Goal: Task Accomplishment & Management: Complete application form

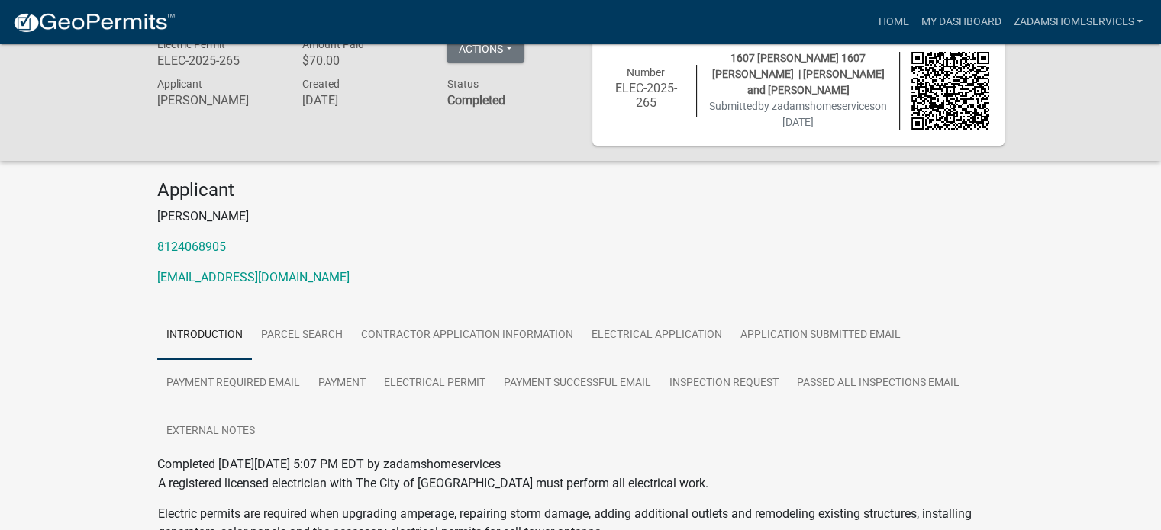
scroll to position [26, 0]
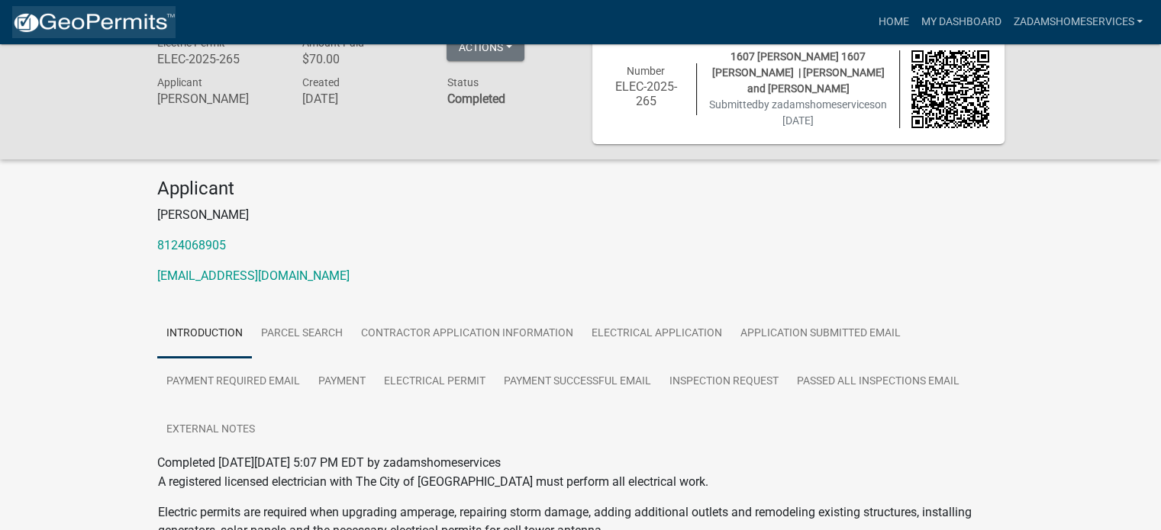
click at [115, 22] on img at bounding box center [93, 22] width 163 height 23
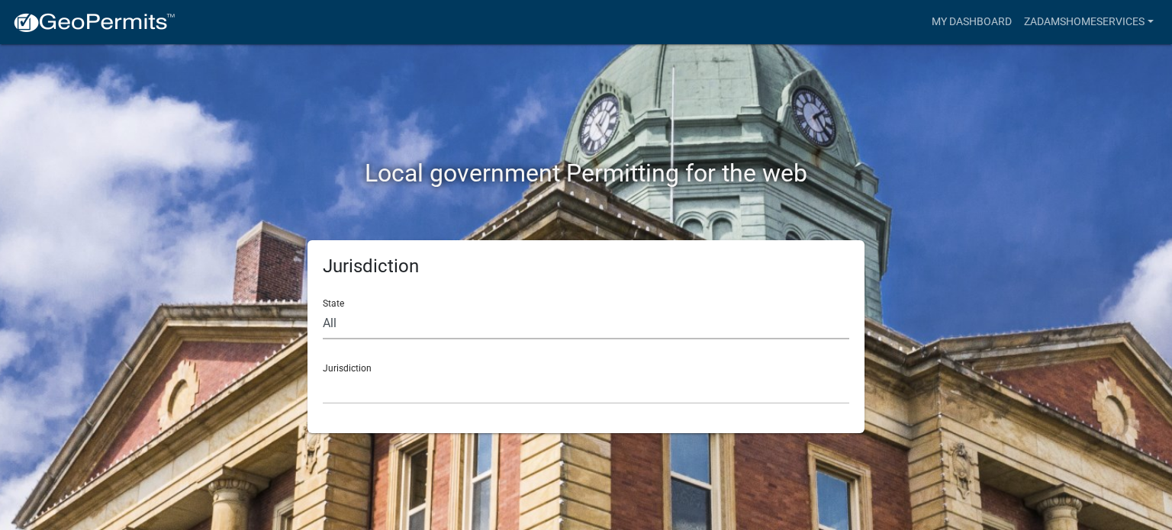
click at [473, 327] on select "All [US_STATE] [US_STATE] [US_STATE] [US_STATE] [US_STATE] [US_STATE] [US_STATE…" at bounding box center [586, 323] width 527 height 31
select select "[US_STATE]"
click at [323, 308] on select "All [US_STATE] [US_STATE] [US_STATE] [US_STATE] [US_STATE] [US_STATE] [US_STATE…" at bounding box center [586, 323] width 527 height 31
click at [452, 394] on select "City of [GEOGRAPHIC_DATA], [US_STATE] City of [GEOGRAPHIC_DATA], [US_STATE] Cit…" at bounding box center [586, 388] width 527 height 31
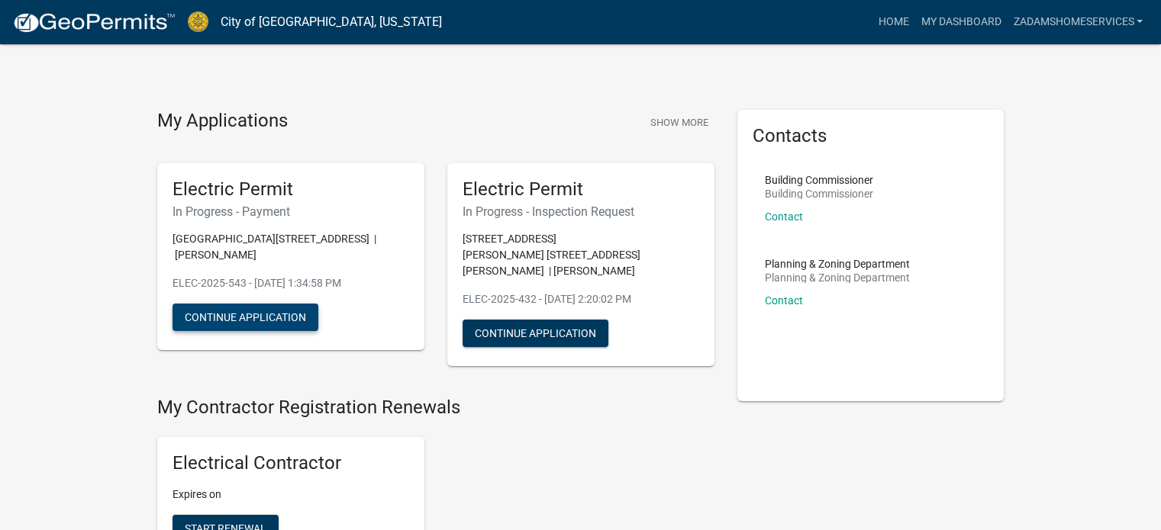
click at [268, 321] on button "Continue Application" at bounding box center [245, 317] width 146 height 27
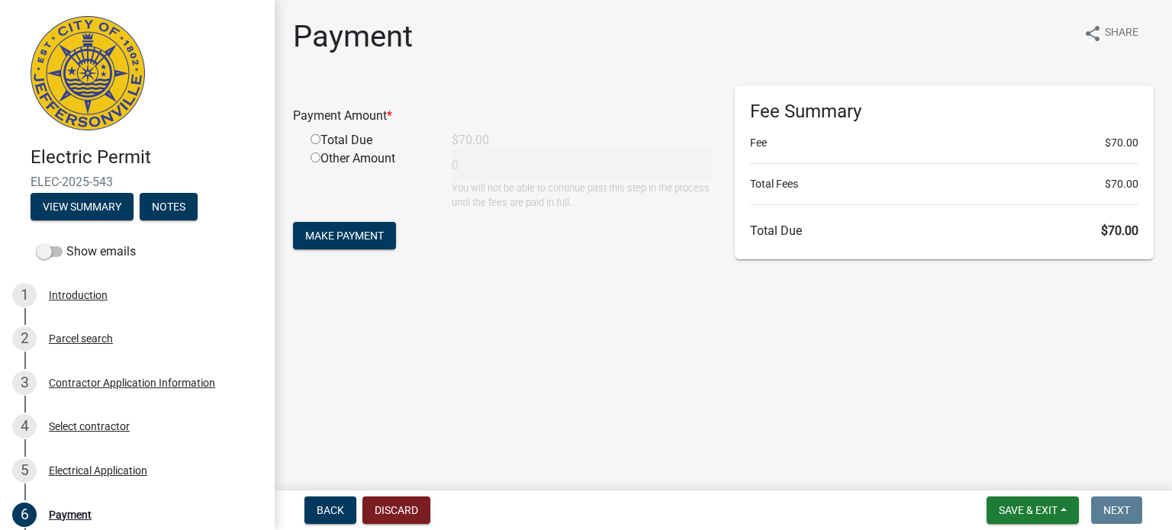
click at [314, 140] on input "radio" at bounding box center [316, 139] width 10 height 10
radio input "true"
type input "70"
click at [366, 237] on span "Make Payment" at bounding box center [344, 236] width 79 height 12
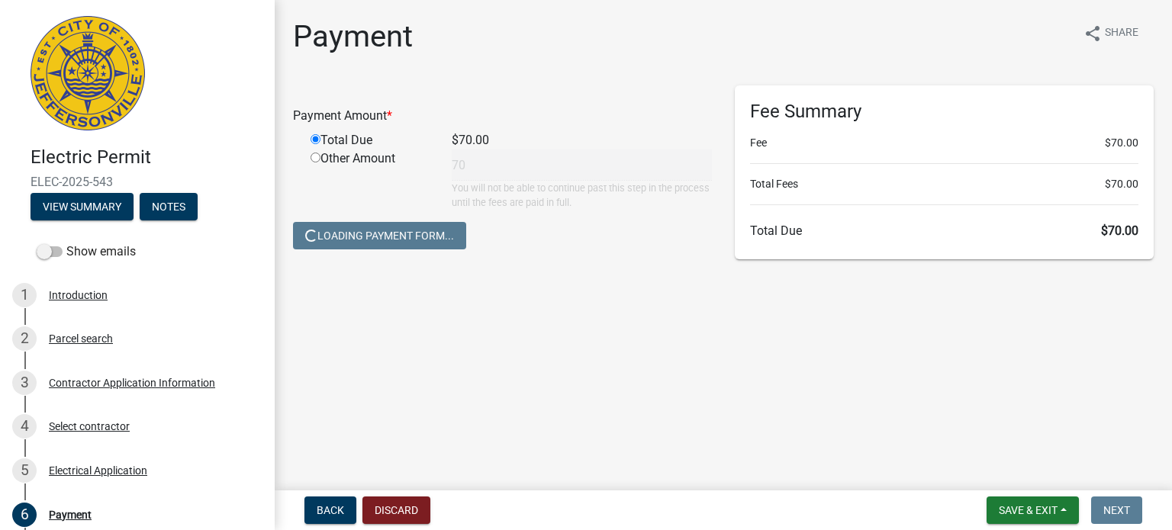
click at [87, 92] on img at bounding box center [88, 73] width 114 height 114
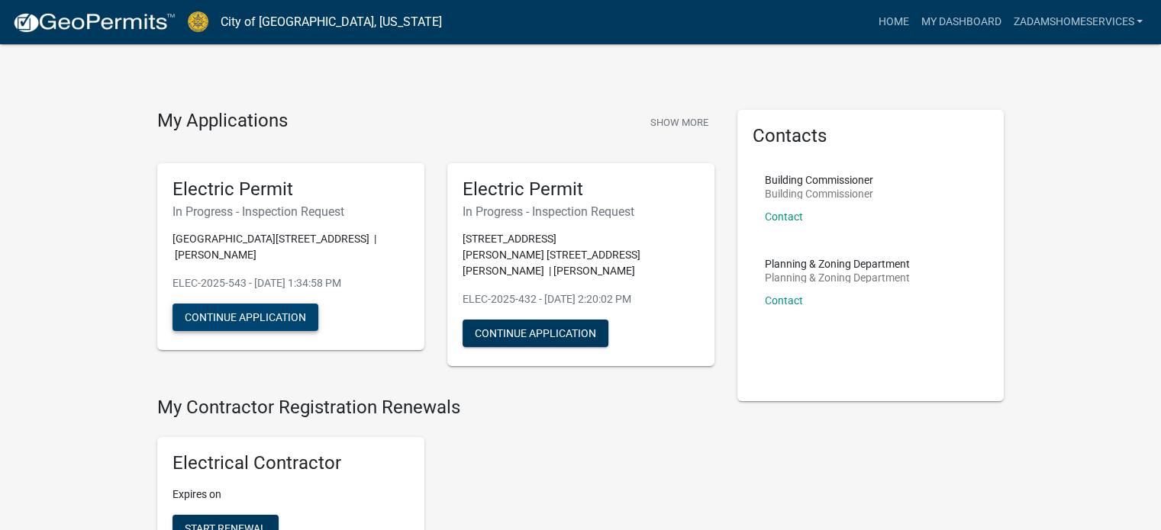
click at [272, 319] on button "Continue Application" at bounding box center [245, 317] width 146 height 27
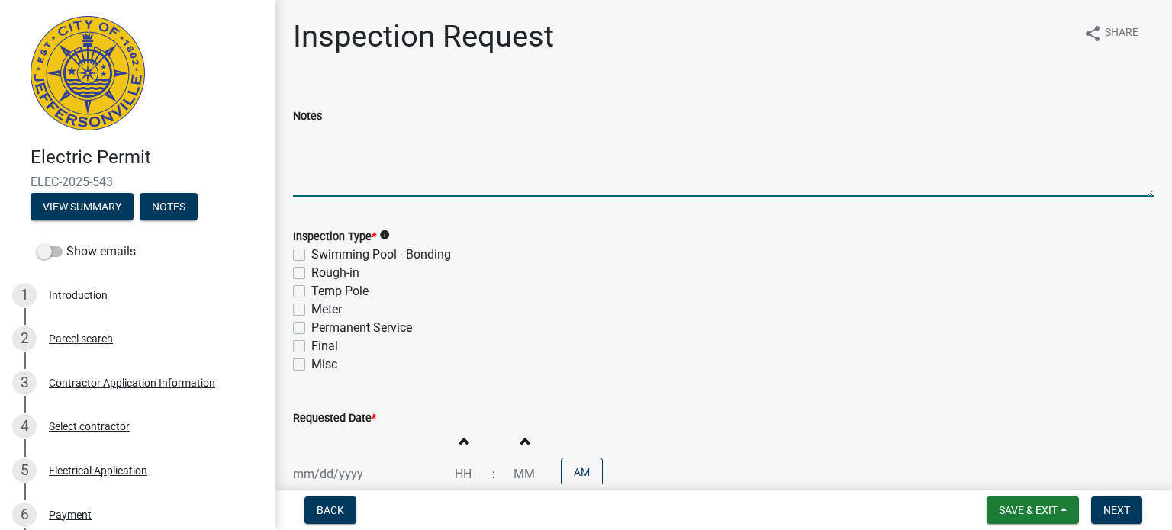
click at [366, 170] on textarea "Notes" at bounding box center [723, 161] width 861 height 72
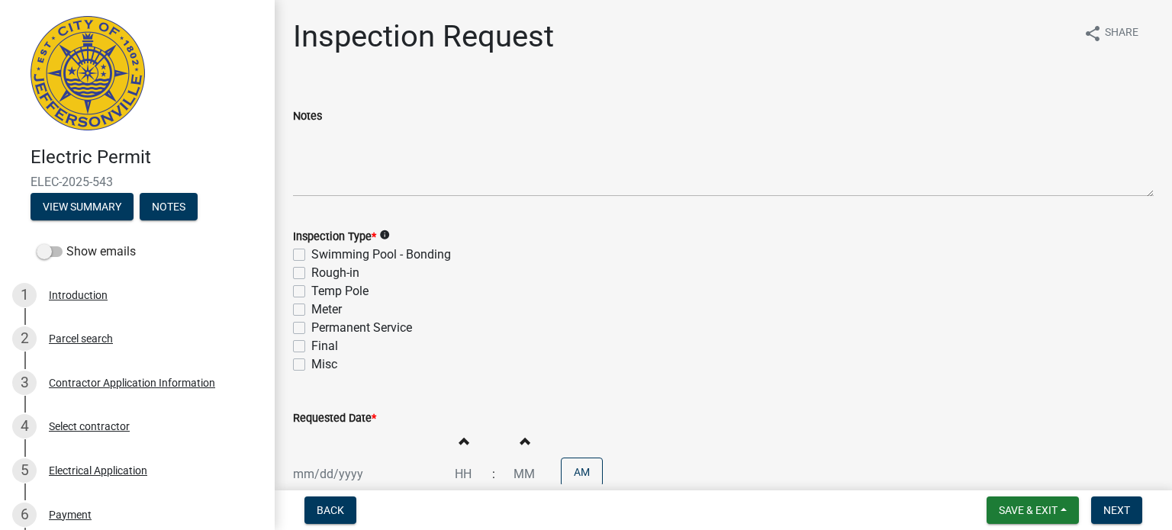
click at [311, 308] on label "Meter" at bounding box center [326, 310] width 31 height 18
click at [311, 308] on input "Meter" at bounding box center [316, 306] width 10 height 10
checkbox input "true"
checkbox input "false"
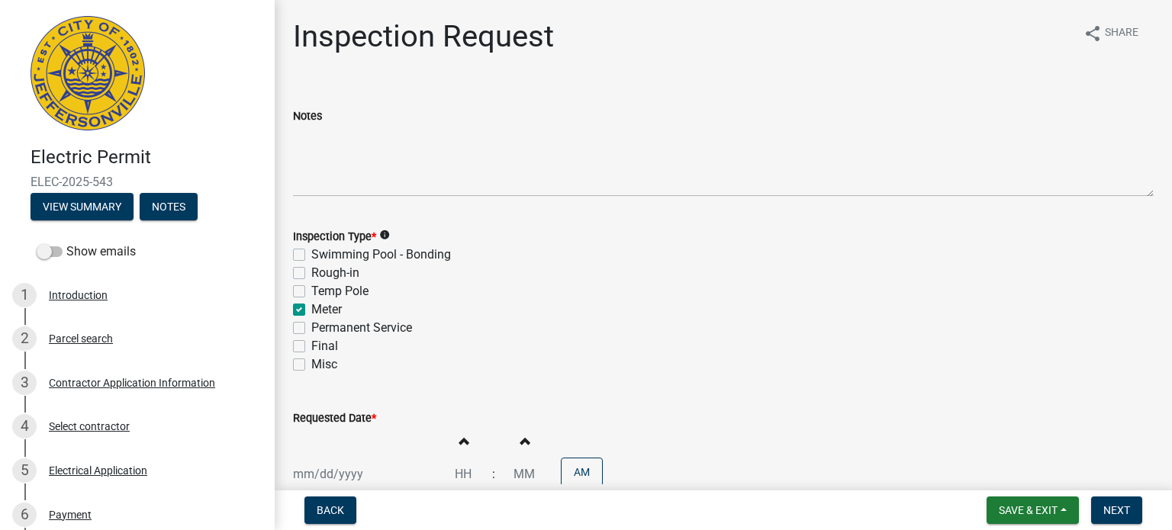
checkbox input "false"
checkbox input "true"
checkbox input "false"
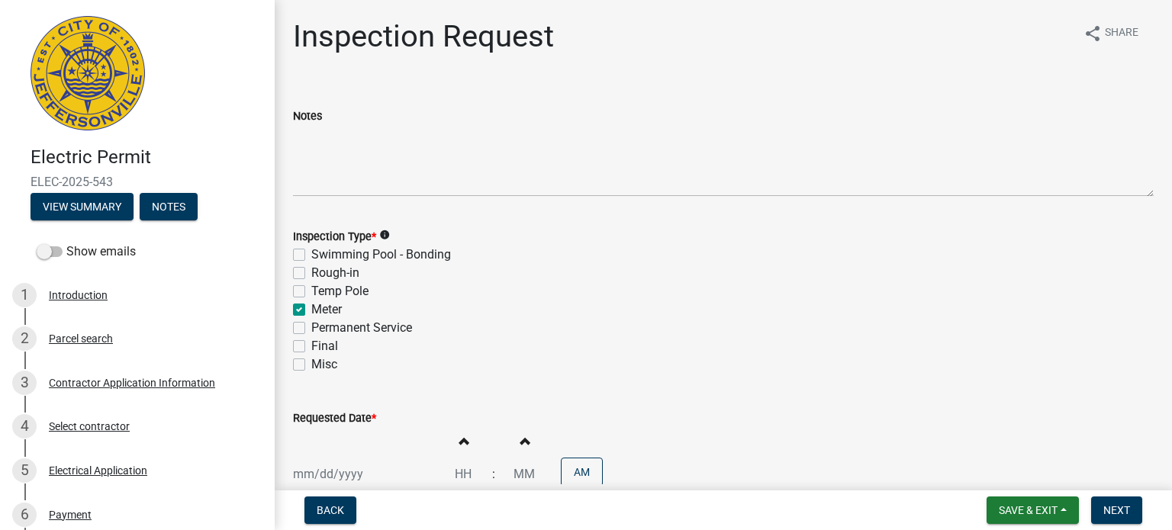
click at [311, 327] on label "Permanent Service" at bounding box center [361, 328] width 101 height 18
click at [311, 327] on input "Permanent Service" at bounding box center [316, 324] width 10 height 10
checkbox input "true"
checkbox input "false"
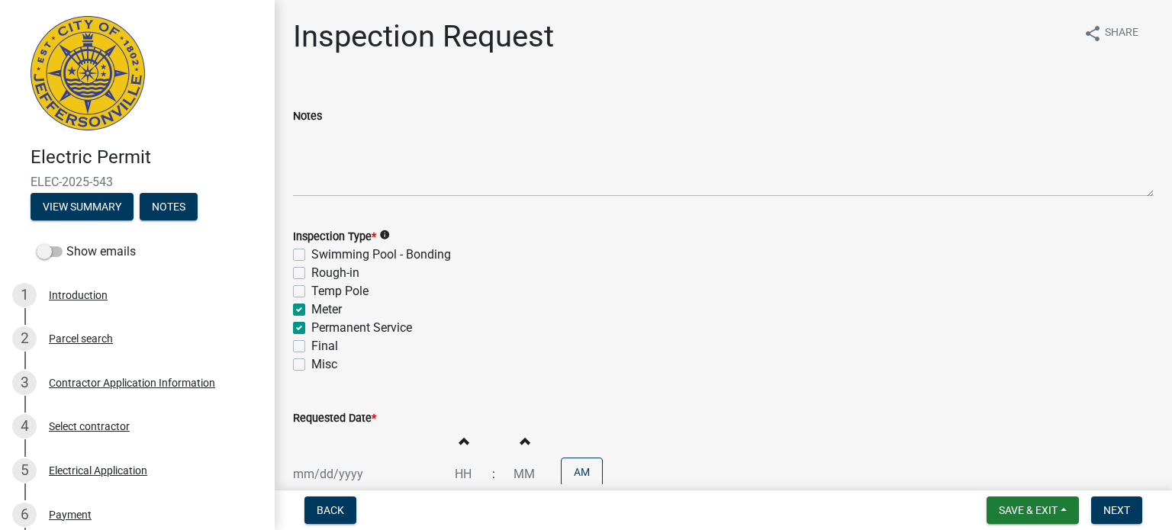
checkbox input "false"
checkbox input "true"
checkbox input "false"
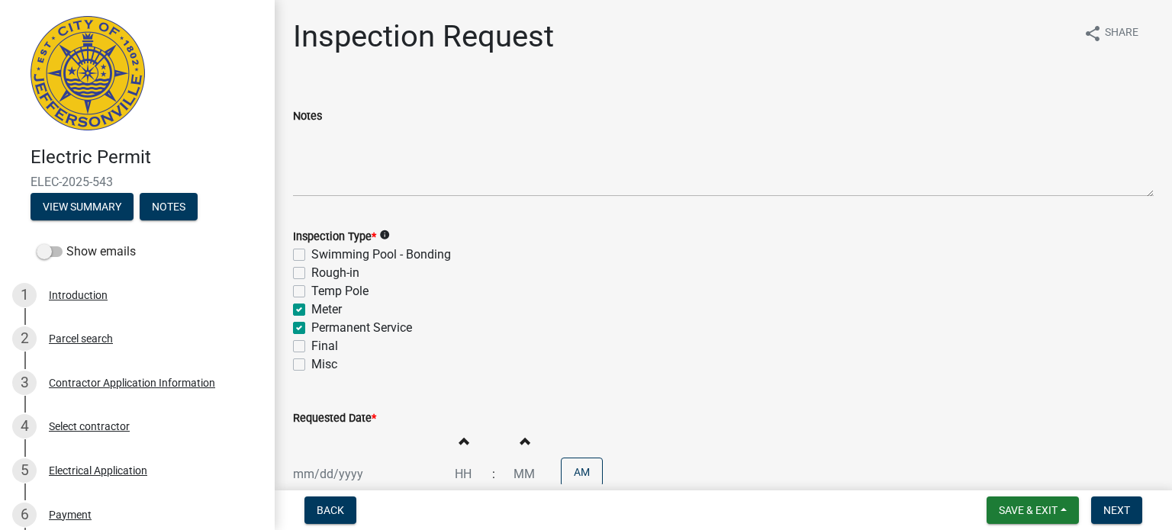
click at [311, 308] on label "Meter" at bounding box center [326, 310] width 31 height 18
click at [311, 308] on input "Meter" at bounding box center [316, 306] width 10 height 10
checkbox input "false"
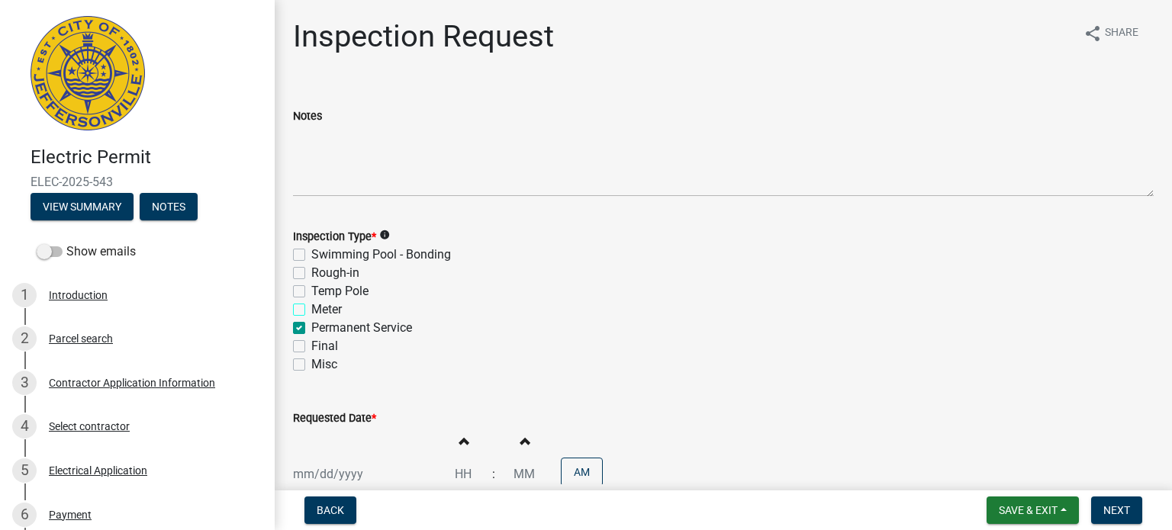
checkbox input "false"
checkbox input "true"
checkbox input "false"
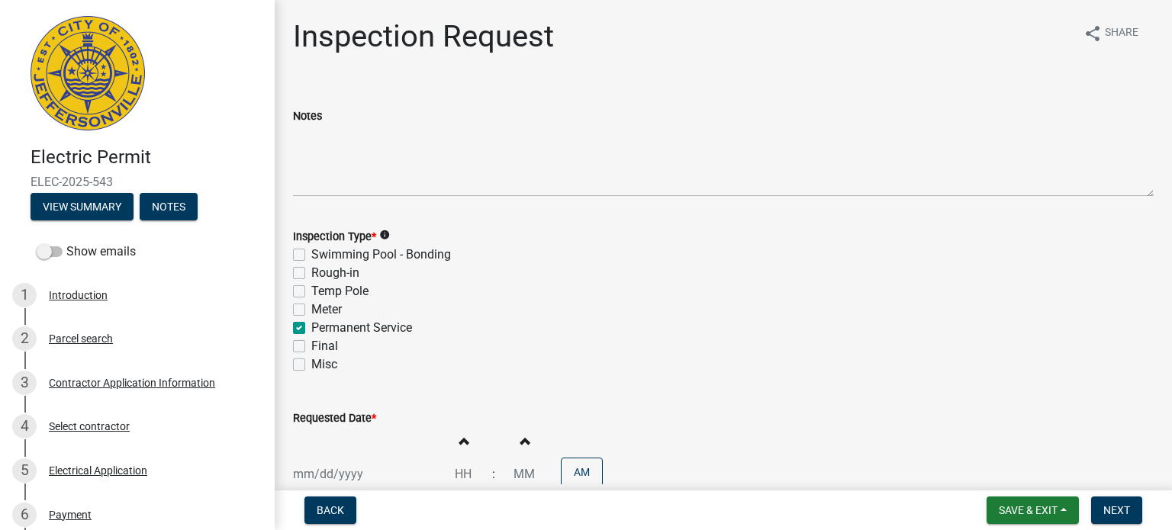
click at [388, 340] on div "Final" at bounding box center [723, 346] width 861 height 18
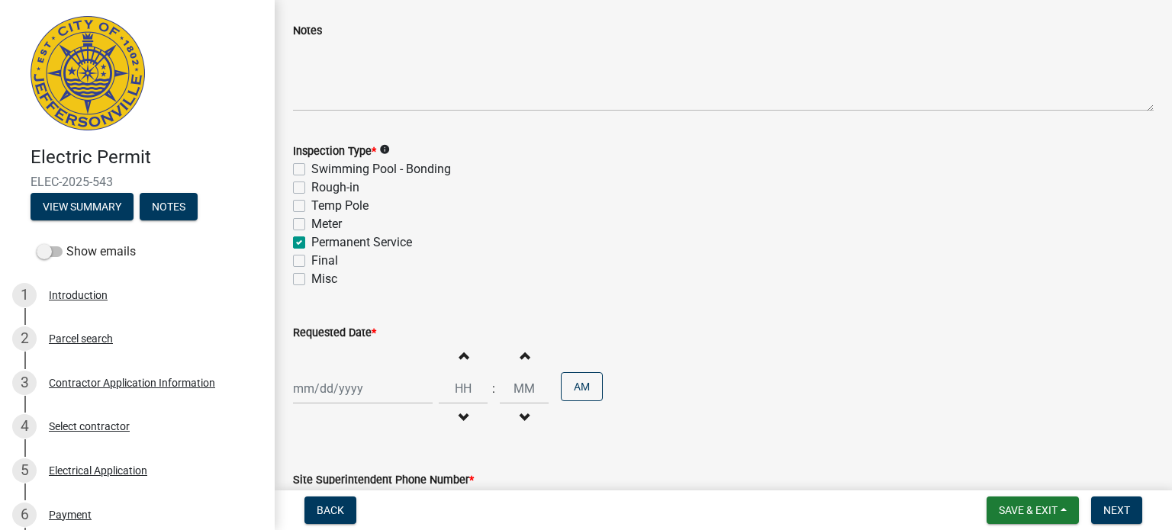
scroll to position [92, 0]
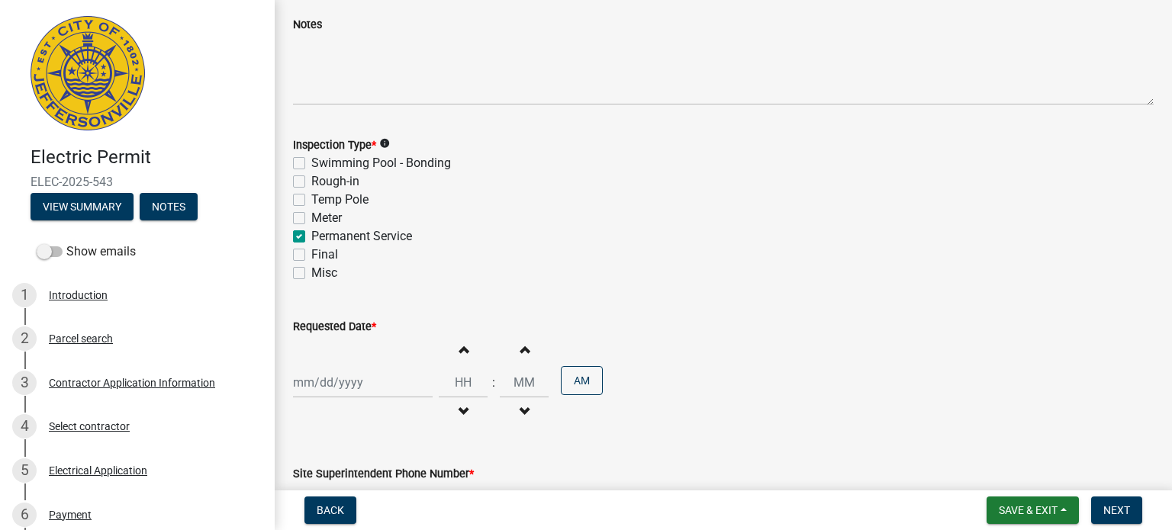
click at [361, 380] on div at bounding box center [363, 382] width 140 height 31
select select "10"
select select "2025"
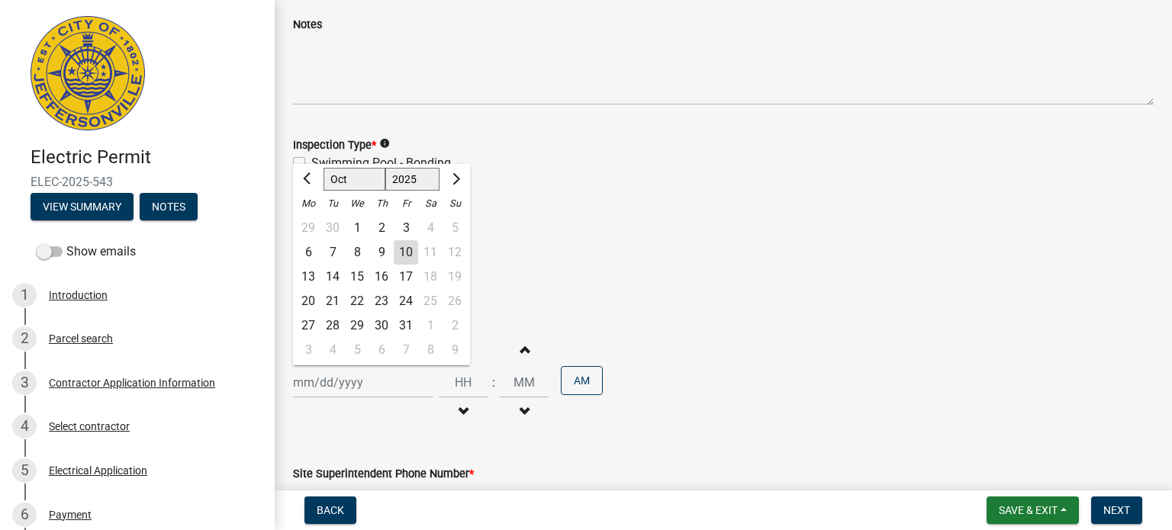
click at [337, 298] on div "21" at bounding box center [333, 301] width 24 height 24
type input "[DATE]"
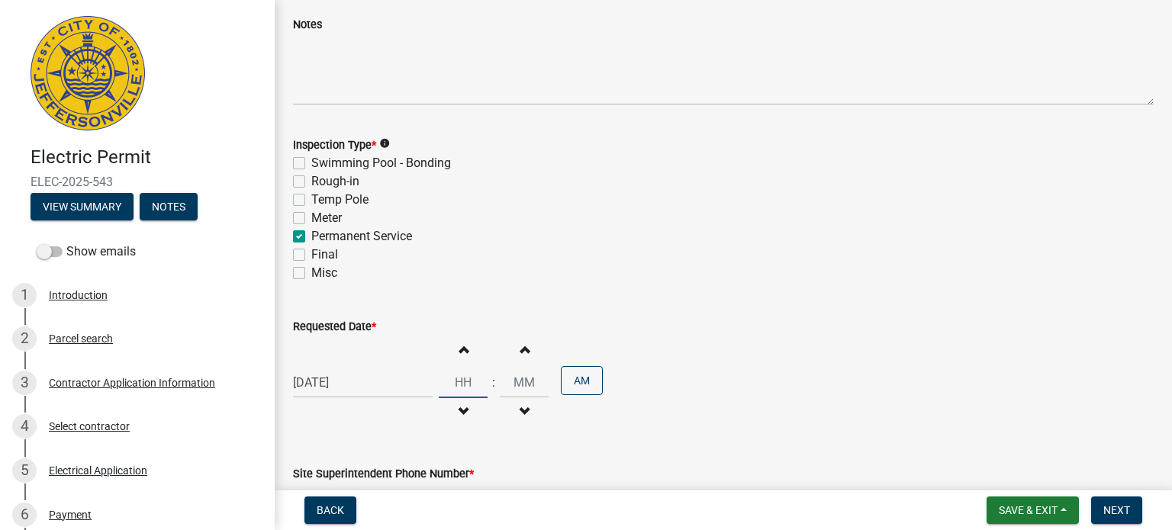
click at [459, 375] on input "Hours" at bounding box center [463, 382] width 49 height 31
type input "01"
click at [512, 379] on input "00" at bounding box center [524, 382] width 49 height 31
type input "0"
type input "00"
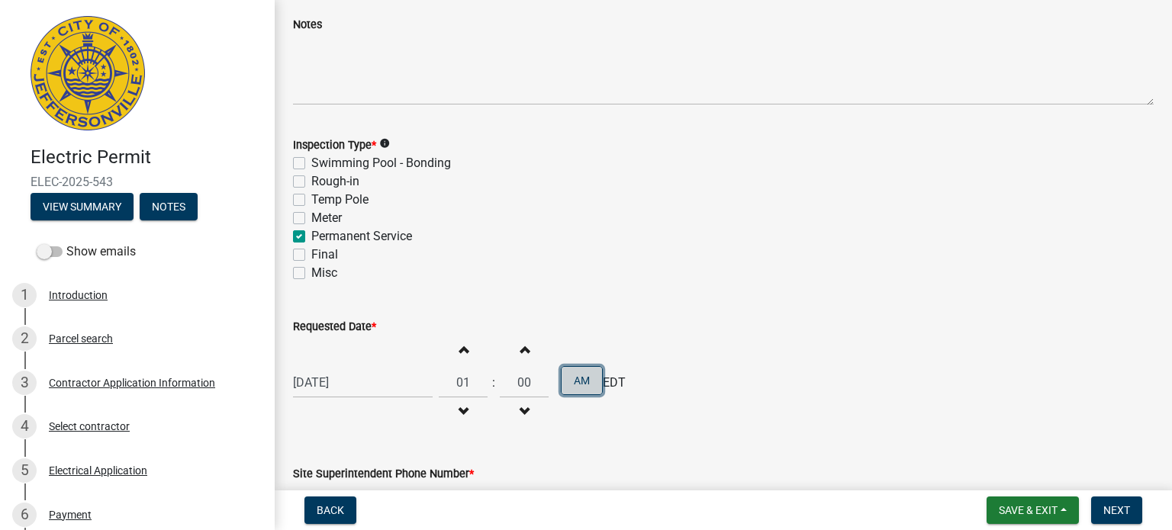
click at [565, 389] on button "AM" at bounding box center [582, 380] width 42 height 29
click at [743, 369] on div "[DATE] Increment hours 01 Decrement hours : Increment minutes 00 Decrement minu…" at bounding box center [723, 383] width 861 height 94
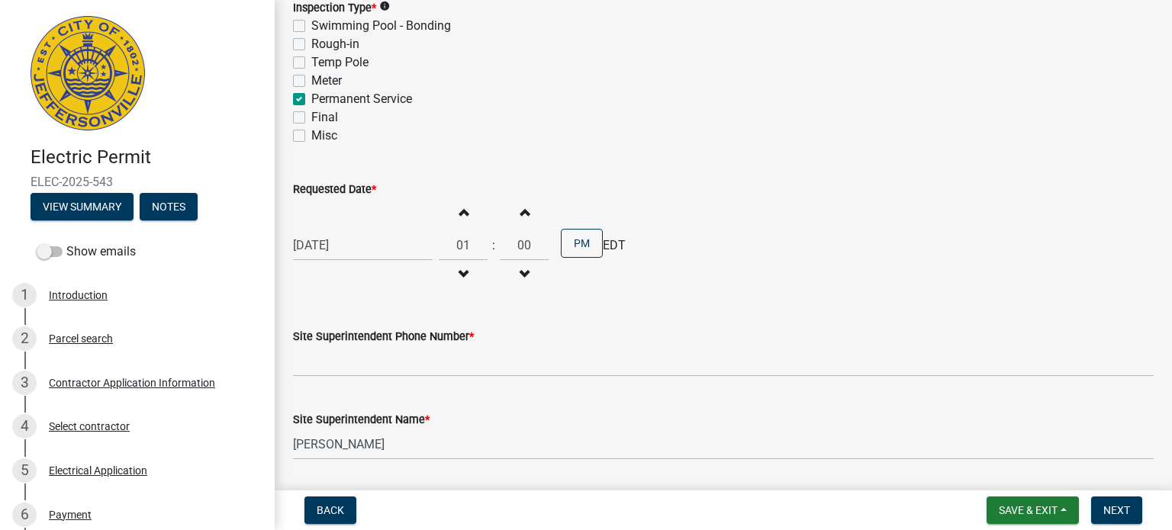
scroll to position [263, 0]
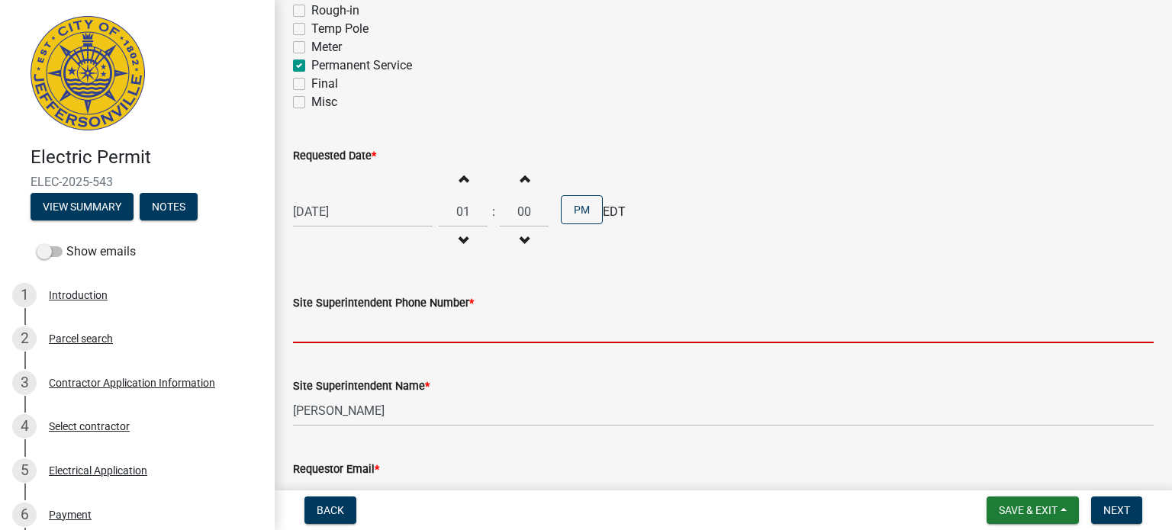
click at [430, 334] on input "Site Superintendent Phone Number *" at bounding box center [723, 327] width 861 height 31
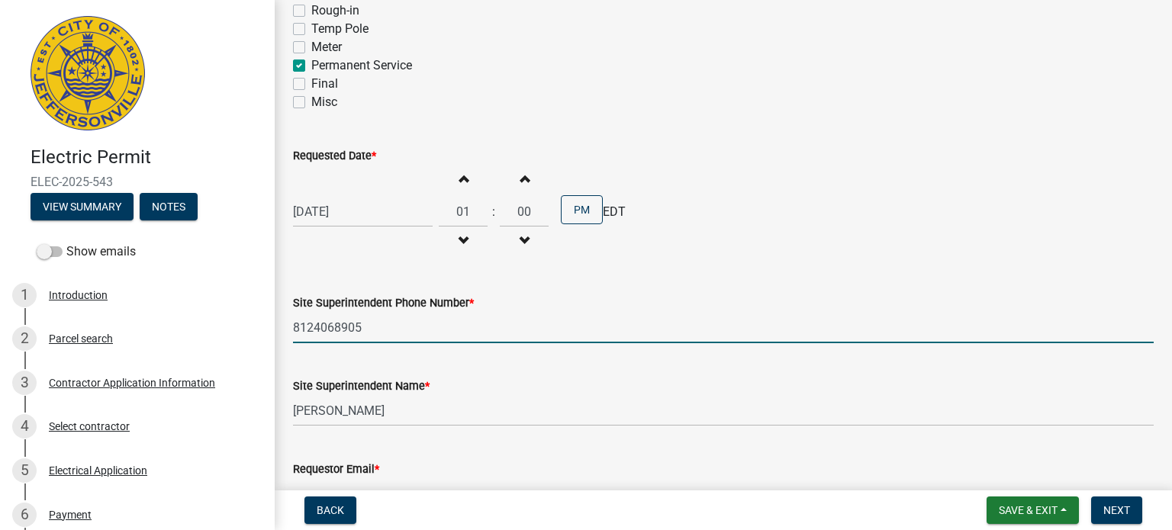
type input "8124068905"
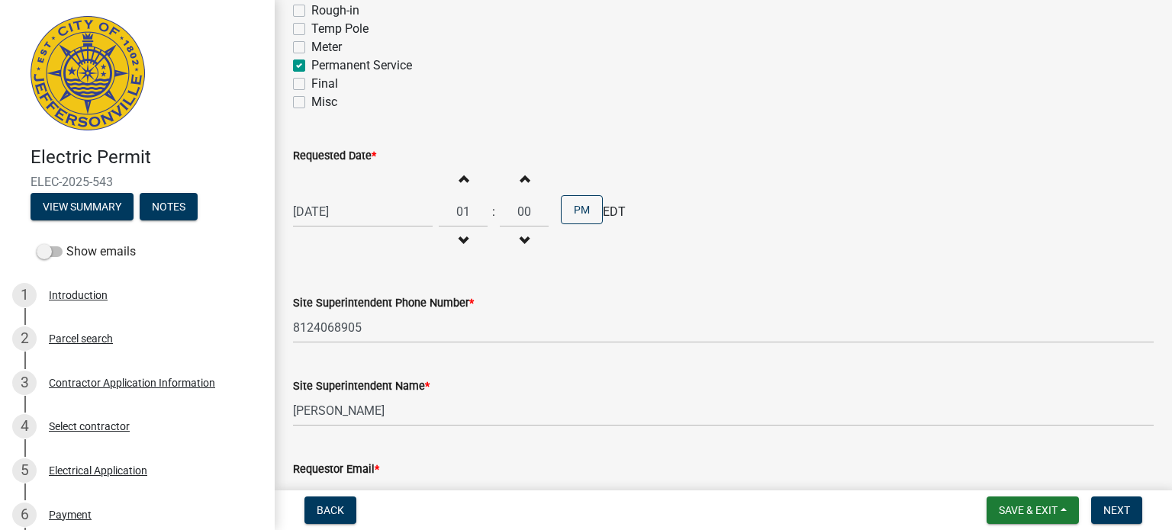
click at [668, 366] on div "Site Superintendent Name * [PERSON_NAME]" at bounding box center [723, 391] width 861 height 71
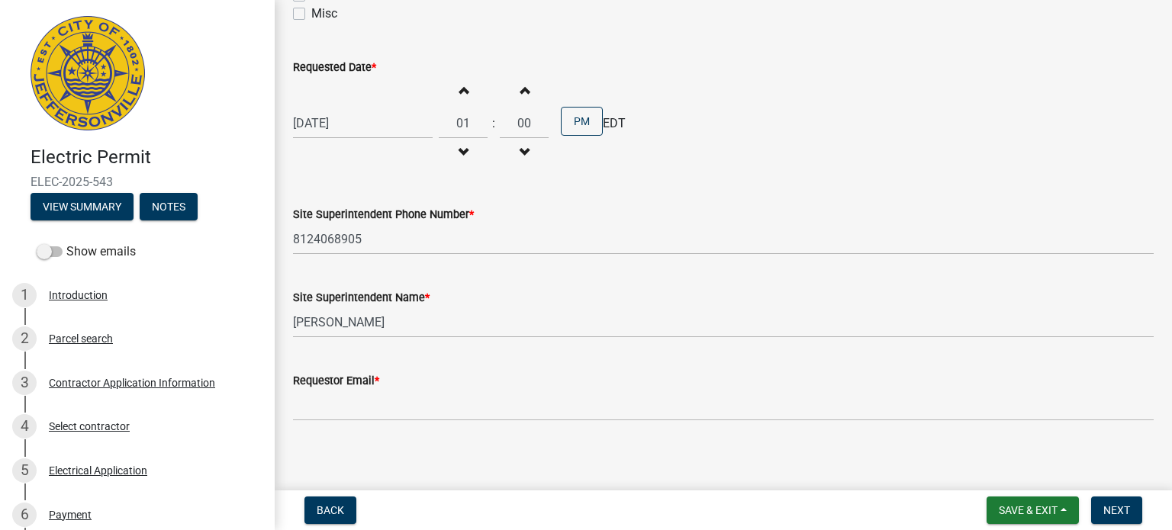
scroll to position [359, 0]
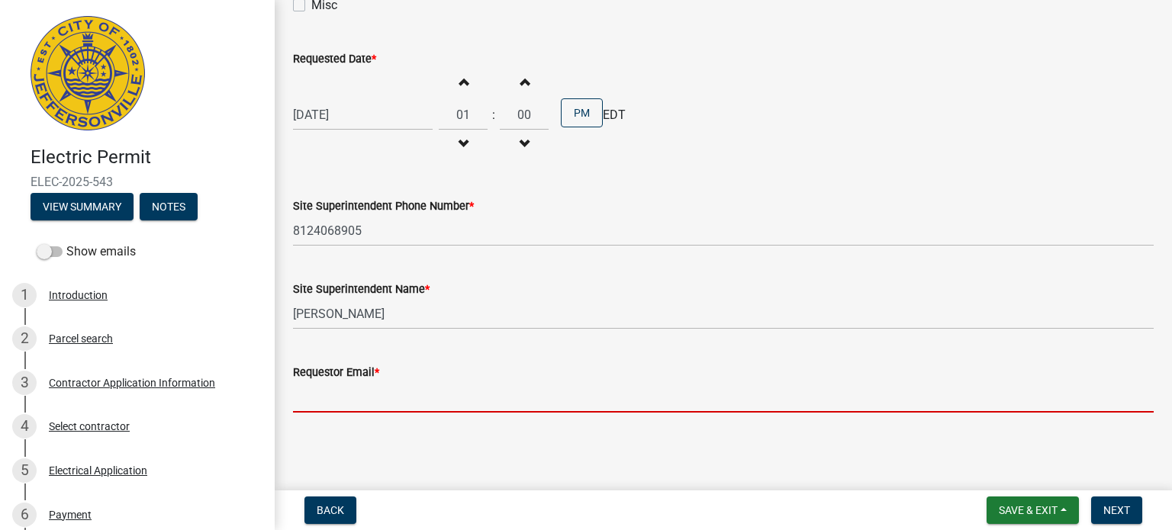
click at [421, 392] on input "Requestor Email *" at bounding box center [723, 397] width 861 height 31
type input "[PERSON_NAME][EMAIL_ADDRESS][DOMAIN_NAME]"
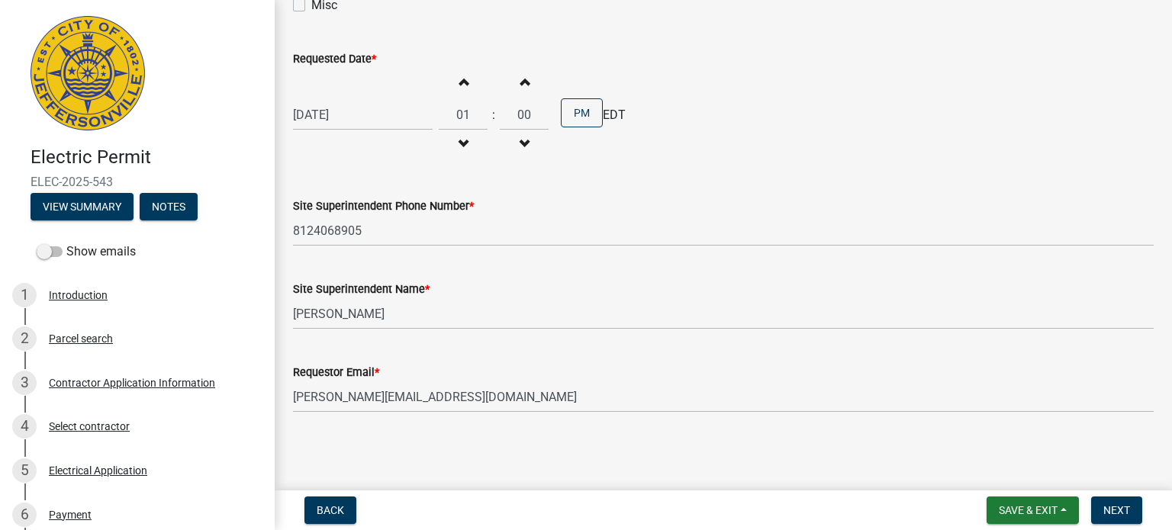
click at [546, 439] on main "Inspection Request share Share Notes Inspection Type * info Swimming Pool - Bon…" at bounding box center [723, 242] width 897 height 485
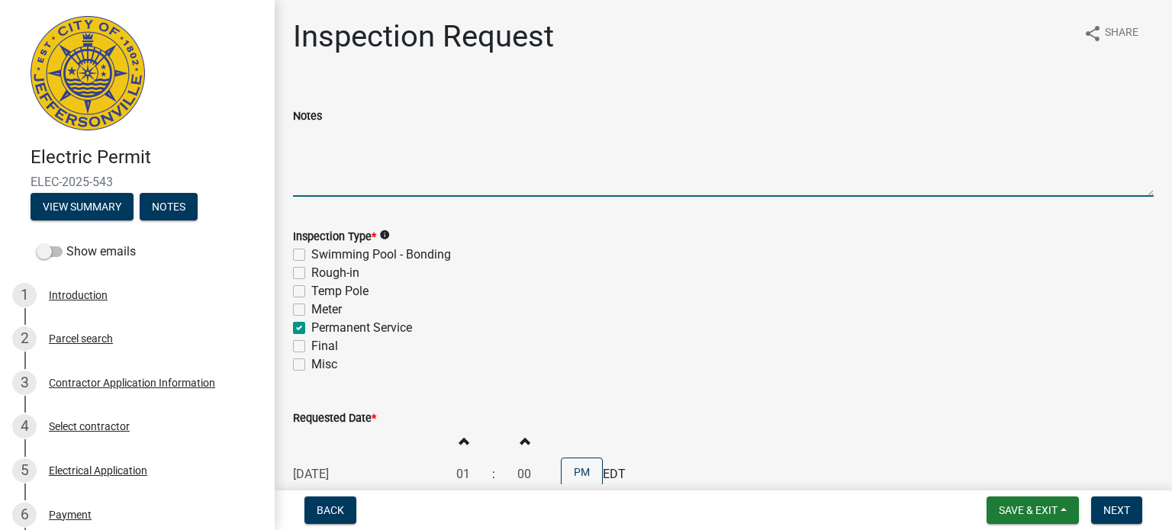
click at [360, 167] on textarea "Notes" at bounding box center [723, 161] width 861 height 72
type textarea "Should be ready by 1pm, maybe a touch earlier."
click at [669, 269] on div "Rough-in" at bounding box center [723, 273] width 861 height 18
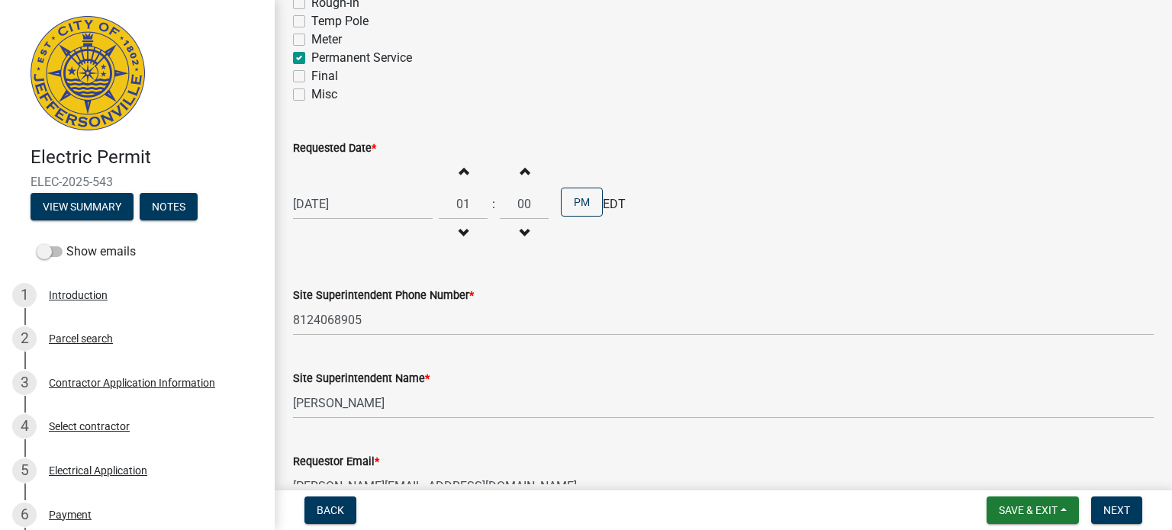
scroll to position [359, 0]
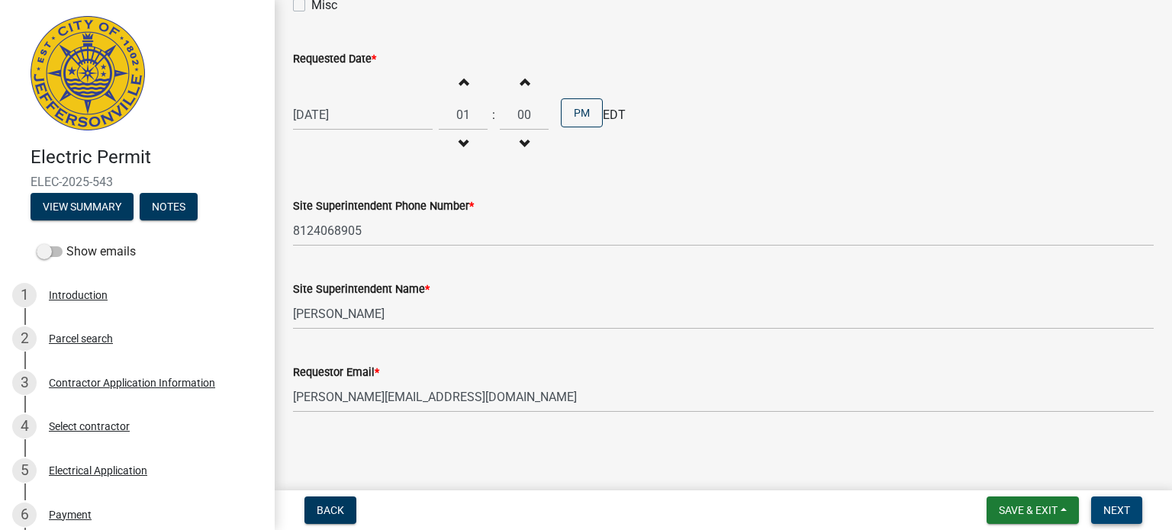
click at [1114, 511] on span "Next" at bounding box center [1117, 510] width 27 height 12
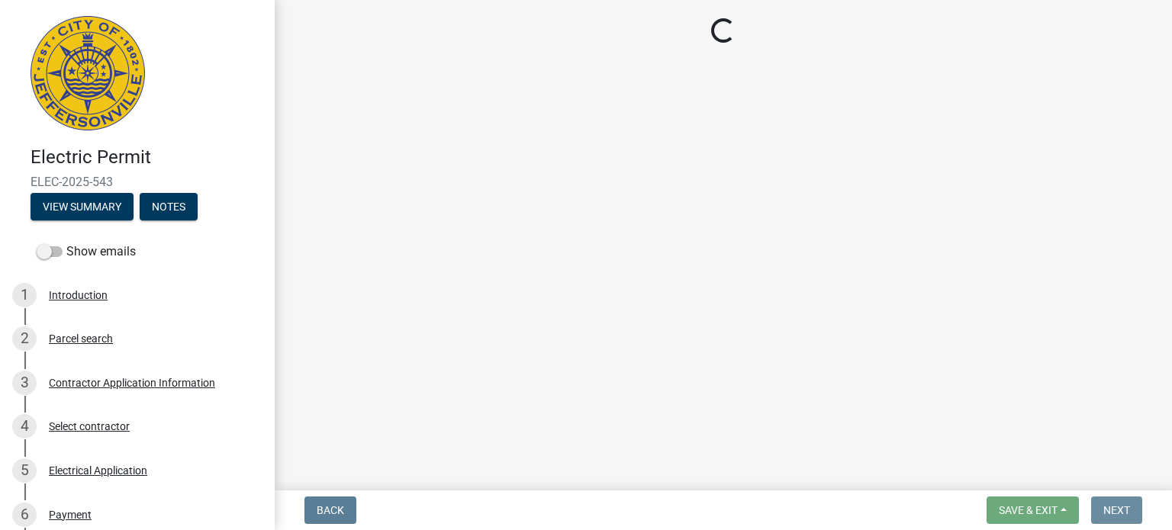
scroll to position [0, 0]
